Goal: Task Accomplishment & Management: Use online tool/utility

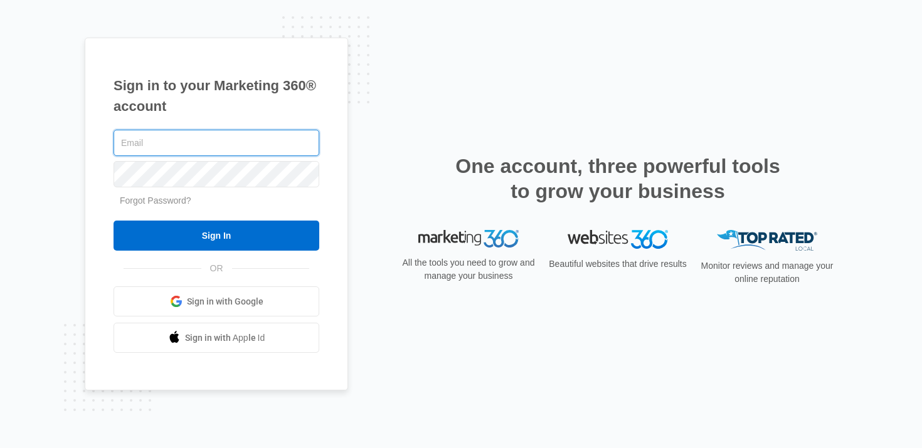
click at [209, 145] on input "text" at bounding box center [217, 143] width 206 height 26
type input "[PERSON_NAME][EMAIL_ADDRESS][PERSON_NAME][DOMAIN_NAME]"
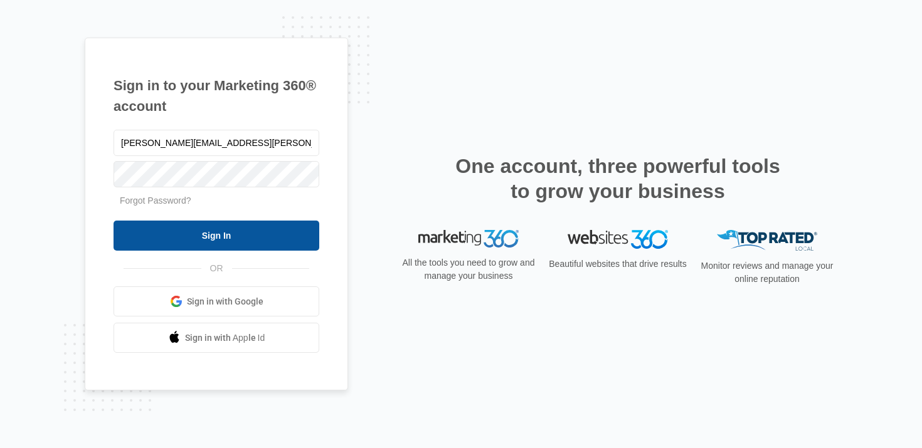
click at [216, 239] on input "Sign In" at bounding box center [217, 236] width 206 height 30
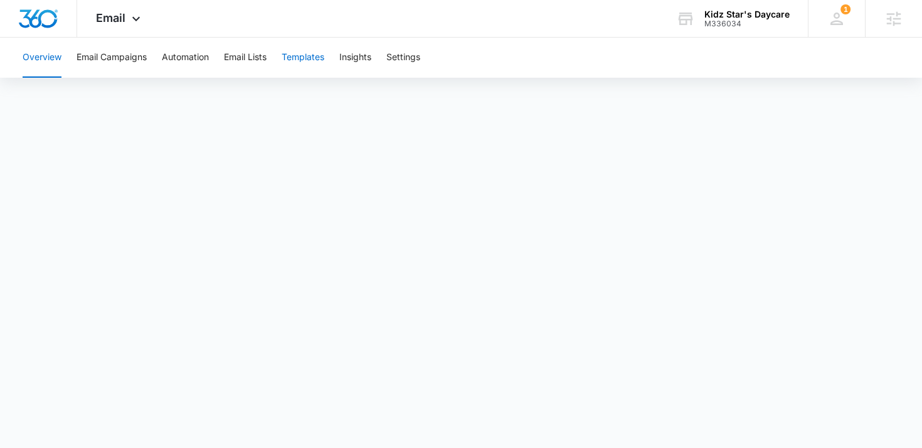
click at [312, 51] on button "Templates" at bounding box center [303, 58] width 43 height 40
click at [193, 56] on button "Automation" at bounding box center [185, 58] width 47 height 40
